Goal: Task Accomplishment & Management: Use online tool/utility

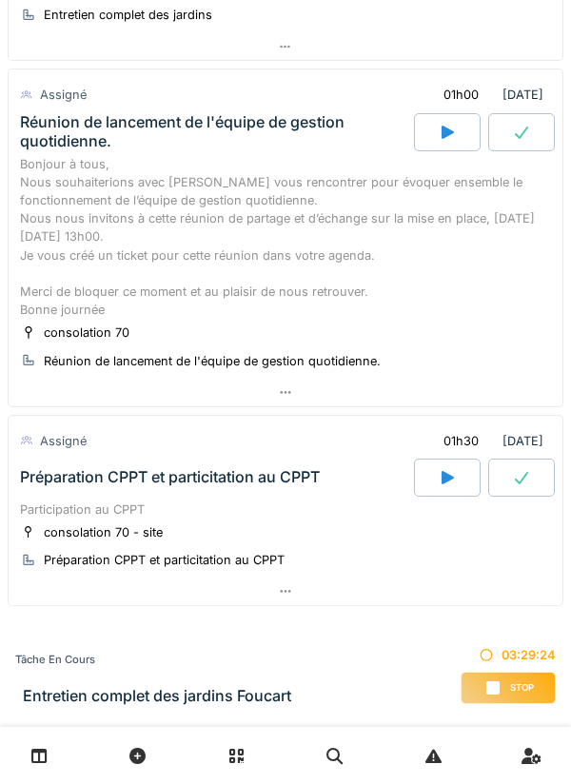
scroll to position [362, 0]
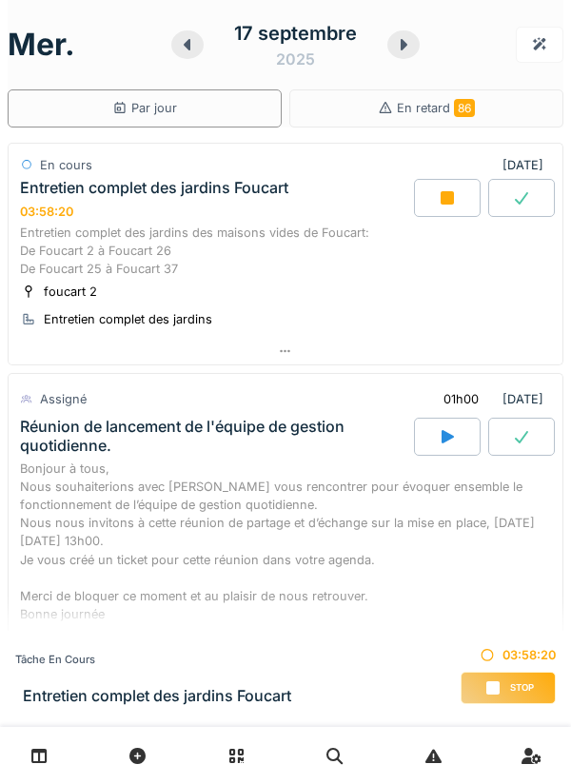
click at [441, 191] on icon at bounding box center [447, 197] width 13 height 13
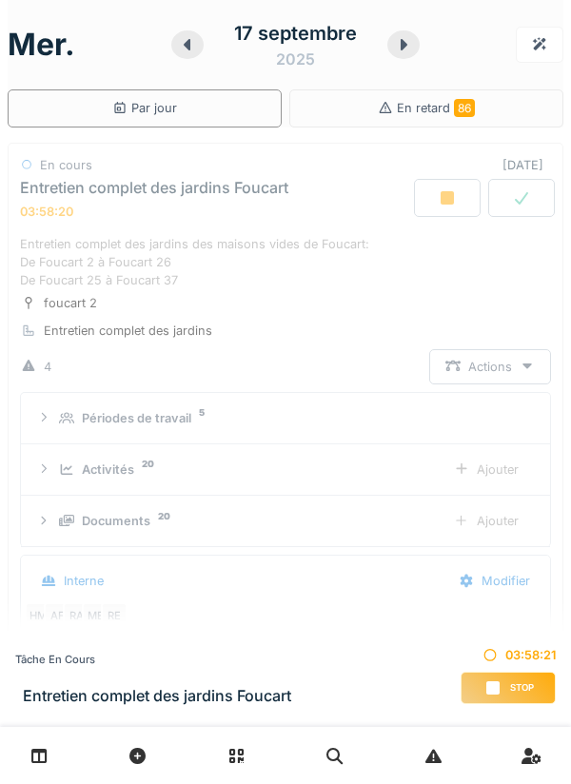
scroll to position [67, 0]
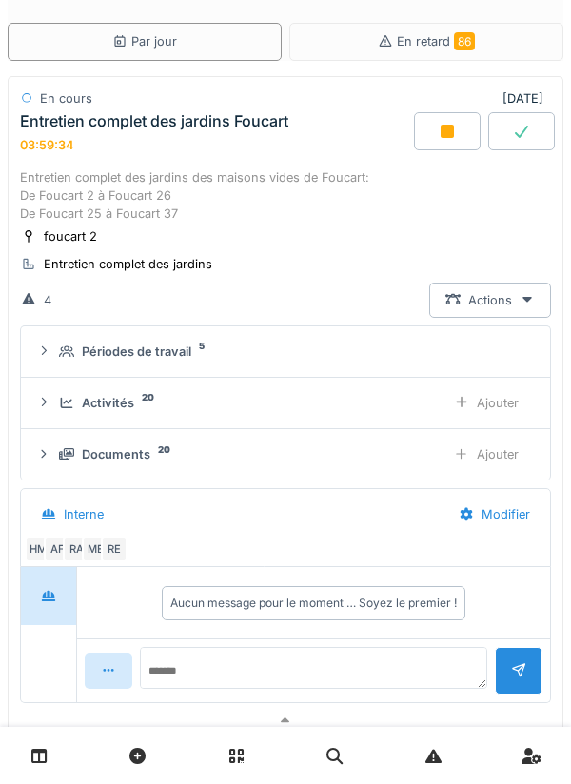
click at [446, 127] on icon at bounding box center [447, 131] width 13 height 13
